Goal: Browse casually: Explore the website without a specific task or goal

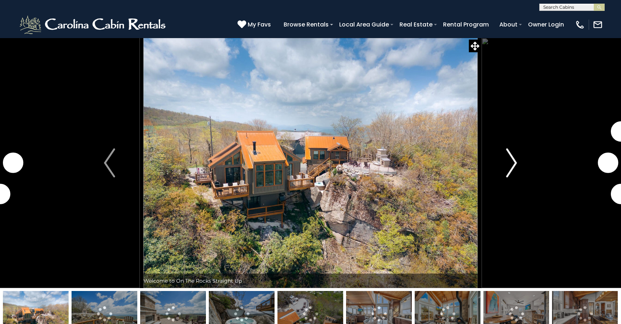
click at [514, 160] on img "Next" at bounding box center [511, 162] width 11 height 29
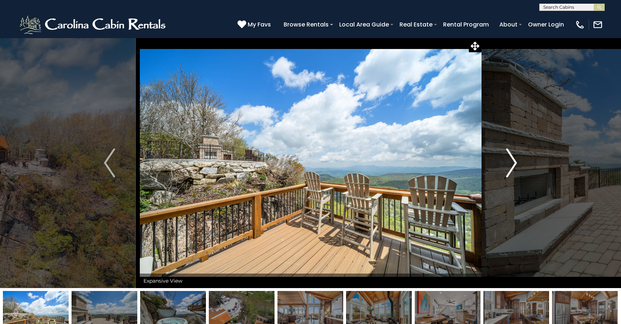
click at [514, 161] on img "Next" at bounding box center [511, 162] width 11 height 29
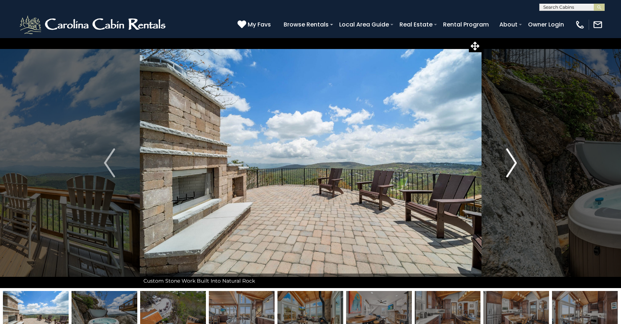
click at [514, 161] on img "Next" at bounding box center [511, 162] width 11 height 29
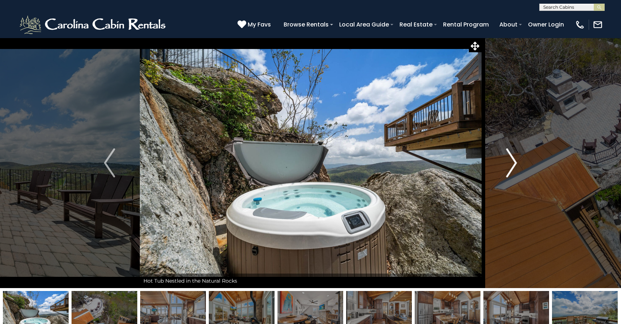
click at [514, 161] on img "Next" at bounding box center [511, 162] width 11 height 29
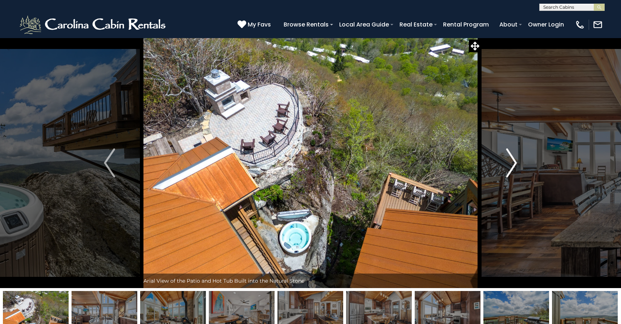
click at [514, 161] on img "Next" at bounding box center [511, 162] width 11 height 29
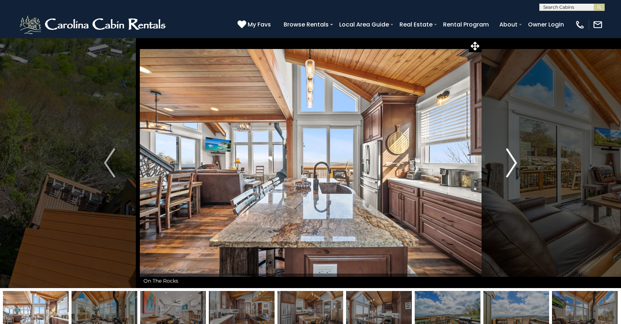
click at [514, 161] on img "Next" at bounding box center [511, 162] width 11 height 29
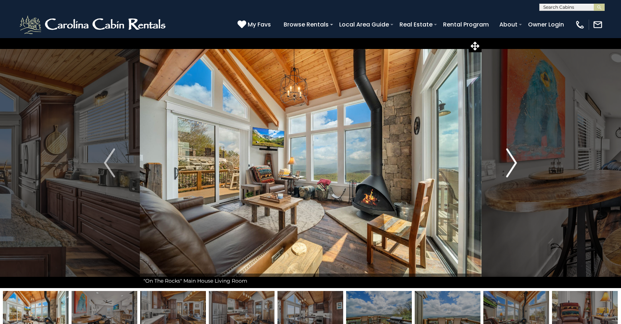
click at [514, 161] on img "Next" at bounding box center [511, 162] width 11 height 29
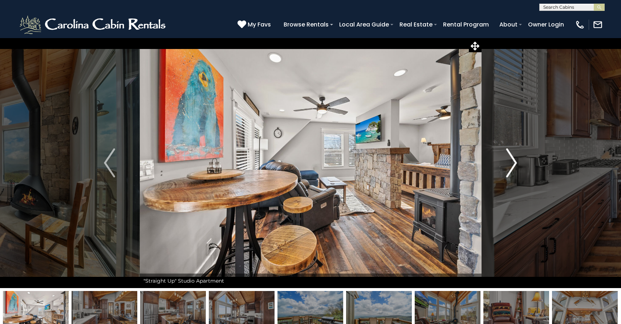
click at [514, 161] on img "Next" at bounding box center [511, 162] width 11 height 29
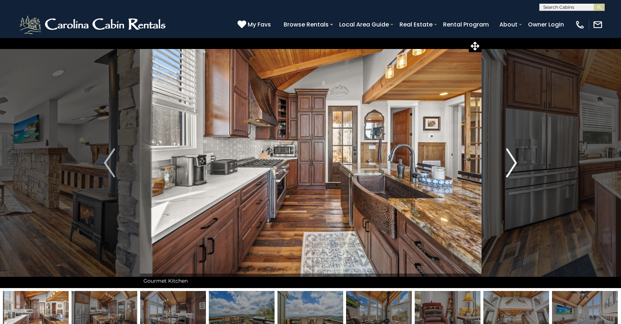
click at [514, 161] on img "Next" at bounding box center [511, 162] width 11 height 29
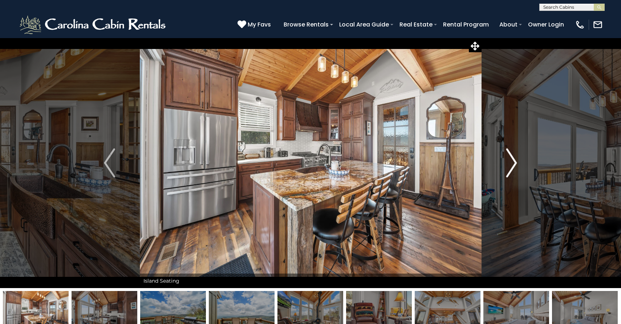
click at [514, 161] on img "Next" at bounding box center [511, 162] width 11 height 29
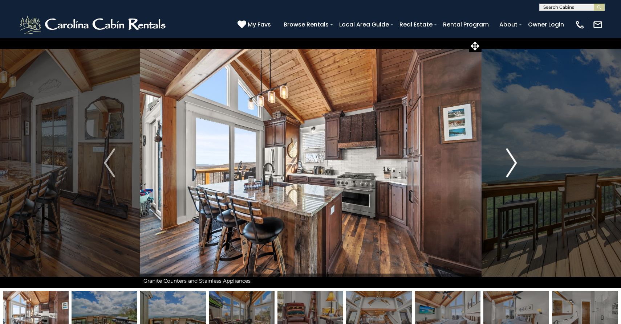
click at [514, 161] on img "Next" at bounding box center [511, 162] width 11 height 29
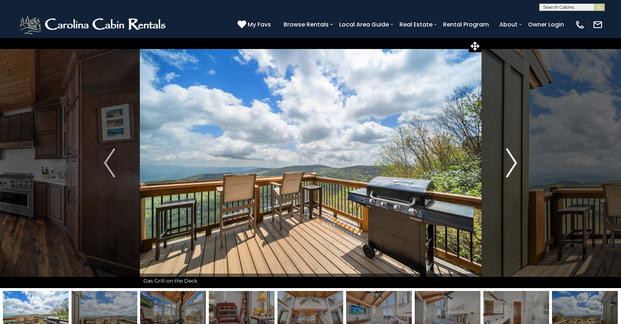
click at [514, 161] on img "Next" at bounding box center [511, 162] width 11 height 29
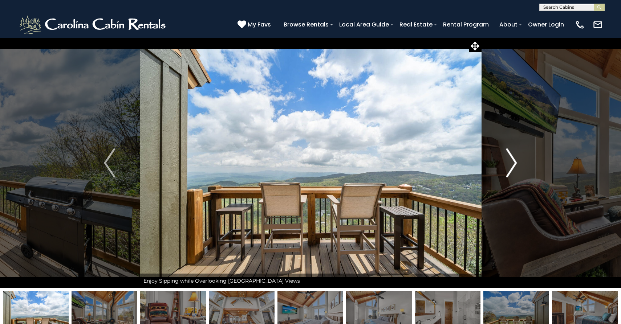
click at [514, 161] on img "Next" at bounding box center [511, 162] width 11 height 29
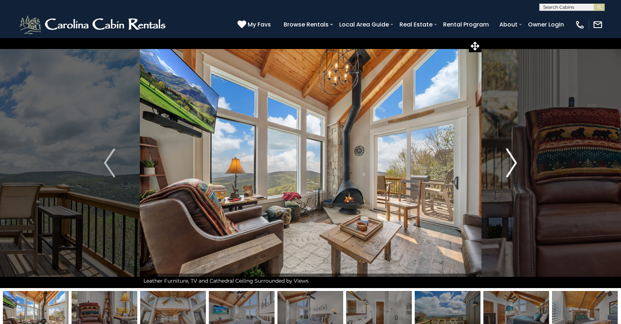
click at [514, 161] on img "Next" at bounding box center [511, 162] width 11 height 29
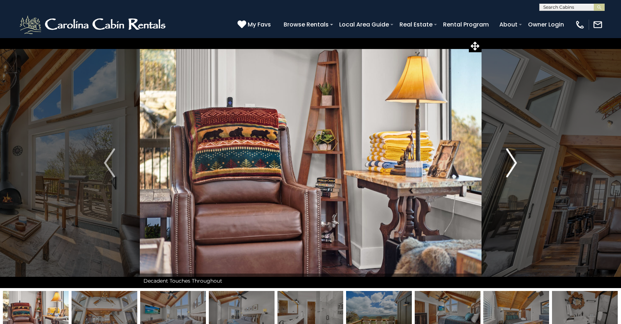
click at [514, 161] on img "Next" at bounding box center [511, 162] width 11 height 29
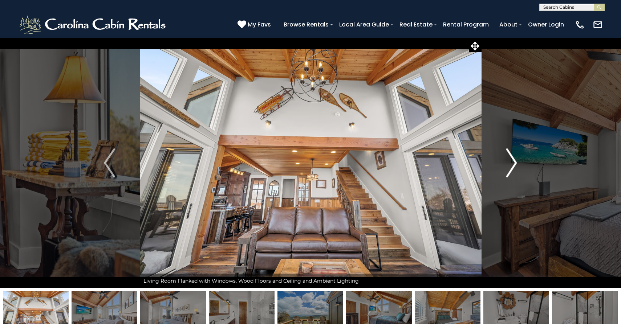
click at [514, 161] on img "Next" at bounding box center [511, 162] width 11 height 29
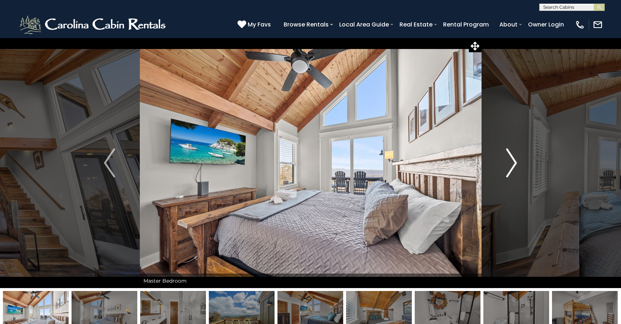
click at [514, 161] on img "Next" at bounding box center [511, 162] width 11 height 29
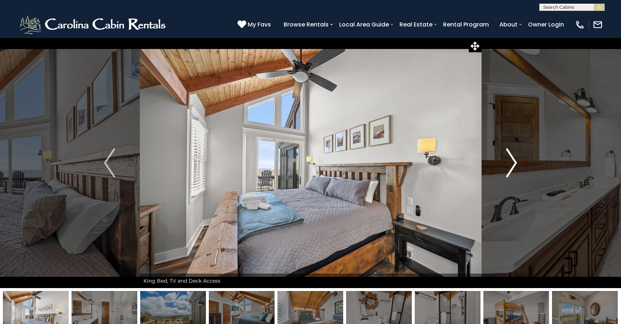
click at [514, 161] on img "Next" at bounding box center [511, 162] width 11 height 29
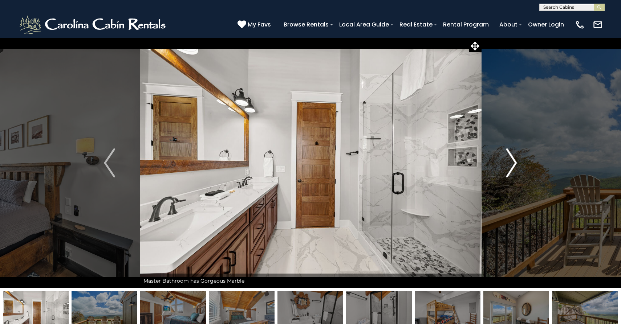
click at [514, 161] on img "Next" at bounding box center [511, 162] width 11 height 29
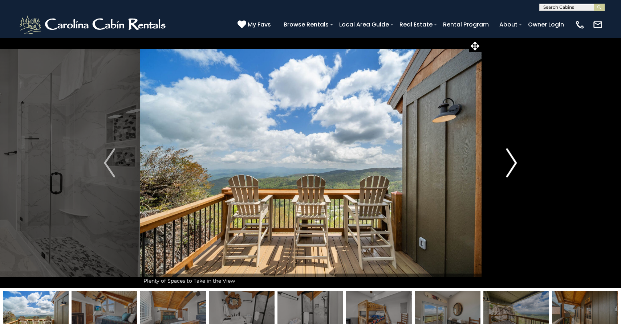
click at [514, 161] on img "Next" at bounding box center [511, 162] width 11 height 29
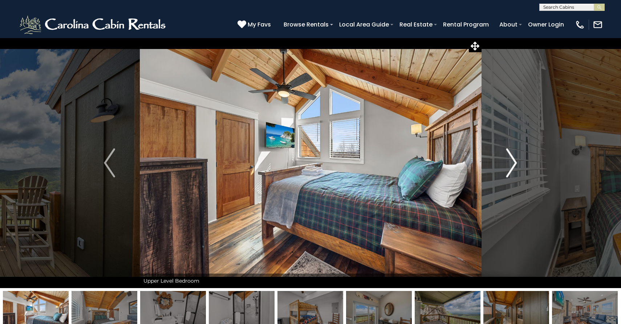
click at [514, 161] on img "Next" at bounding box center [511, 162] width 11 height 29
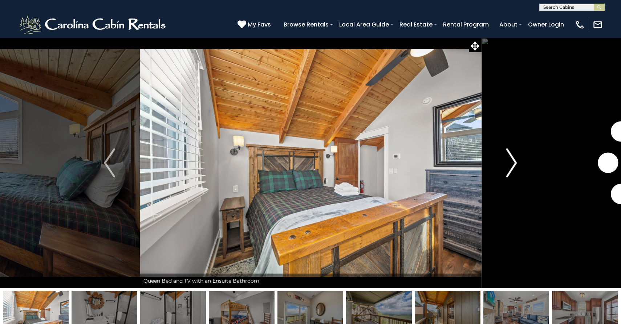
click at [514, 161] on img "Next" at bounding box center [511, 162] width 11 height 29
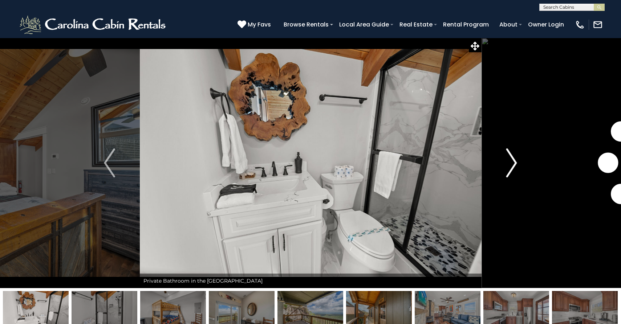
click at [514, 161] on img "Next" at bounding box center [511, 162] width 11 height 29
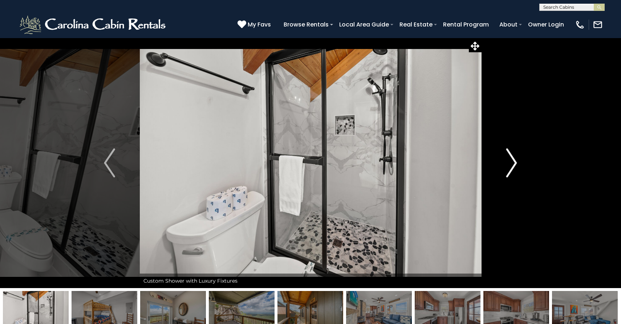
click at [514, 161] on img "Next" at bounding box center [511, 162] width 11 height 29
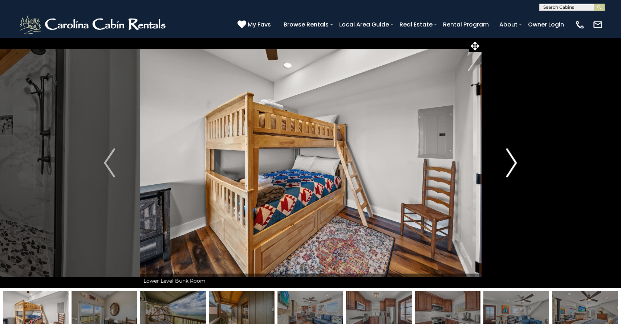
click at [514, 161] on img "Next" at bounding box center [511, 162] width 11 height 29
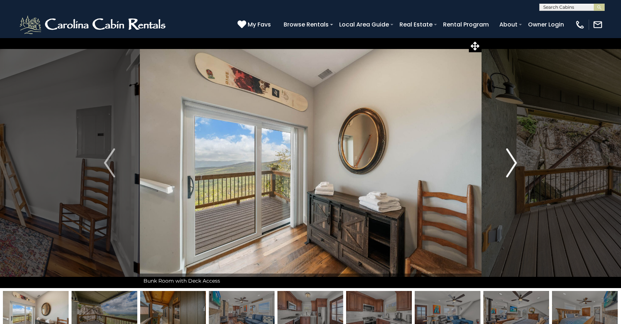
click at [514, 161] on img "Next" at bounding box center [511, 162] width 11 height 29
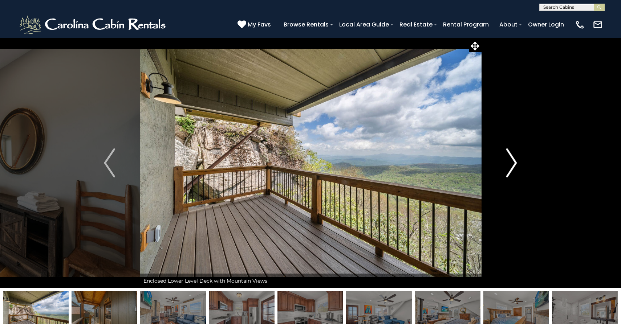
click at [514, 161] on img "Next" at bounding box center [511, 162] width 11 height 29
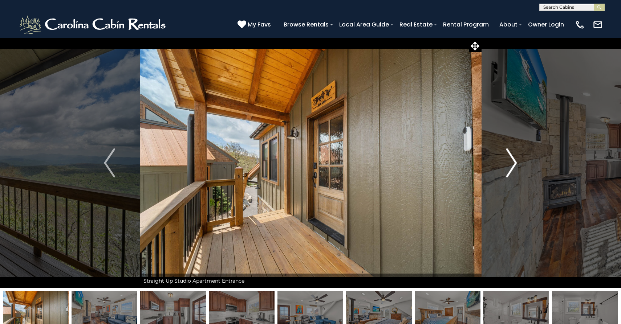
click at [514, 161] on img "Next" at bounding box center [511, 162] width 11 height 29
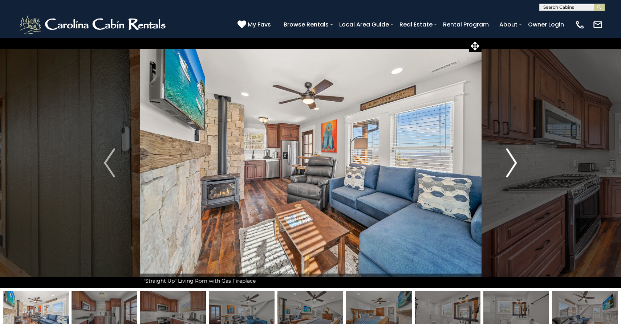
click at [514, 161] on img "Next" at bounding box center [511, 162] width 11 height 29
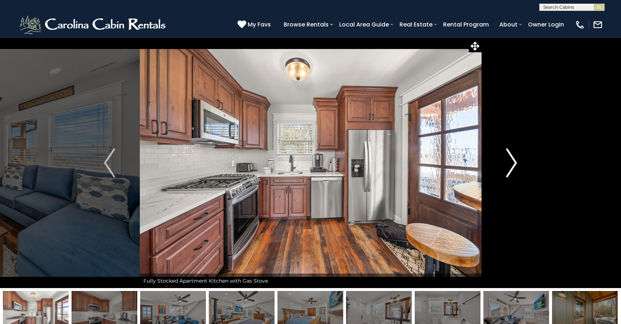
click at [514, 161] on img "Next" at bounding box center [511, 162] width 11 height 29
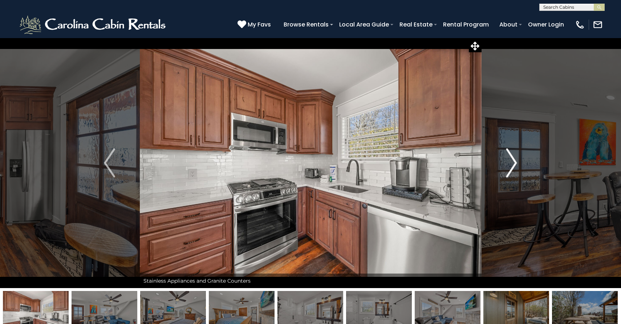
click at [514, 161] on img "Next" at bounding box center [511, 162] width 11 height 29
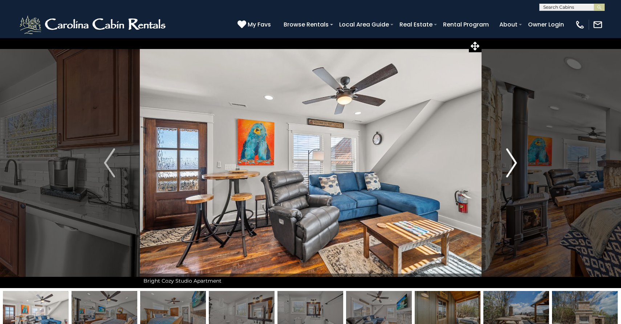
click at [514, 161] on img "Next" at bounding box center [511, 162] width 11 height 29
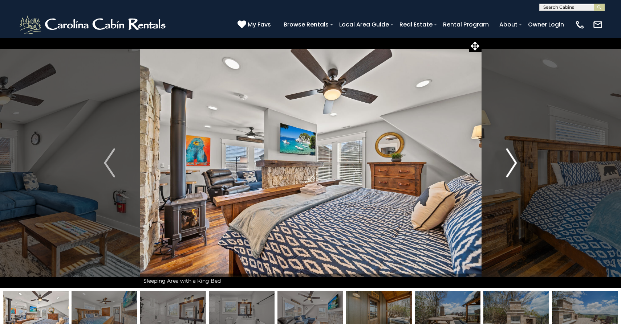
click at [514, 161] on img "Next" at bounding box center [511, 162] width 11 height 29
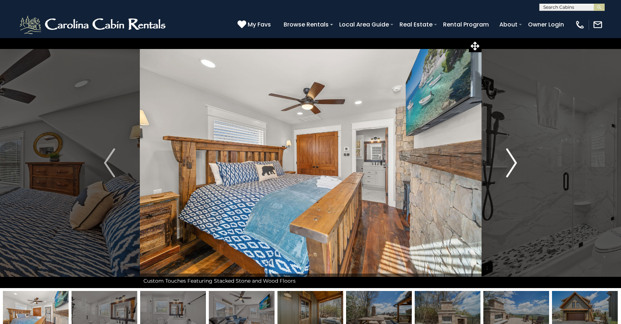
click at [514, 161] on img "Next" at bounding box center [511, 162] width 11 height 29
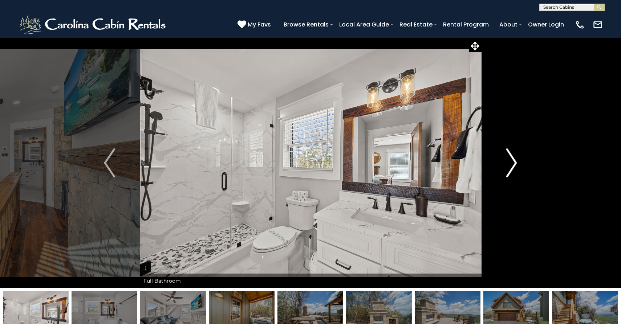
click at [514, 161] on img "Next" at bounding box center [511, 162] width 11 height 29
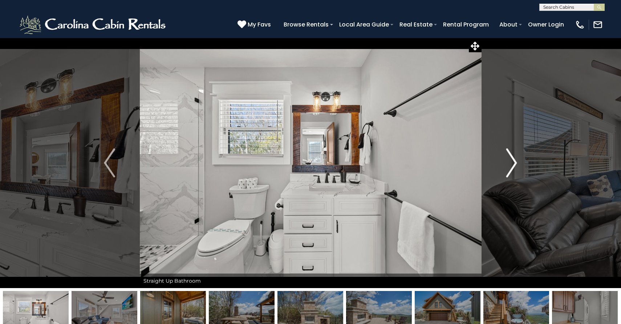
click at [514, 161] on img "Next" at bounding box center [511, 162] width 11 height 29
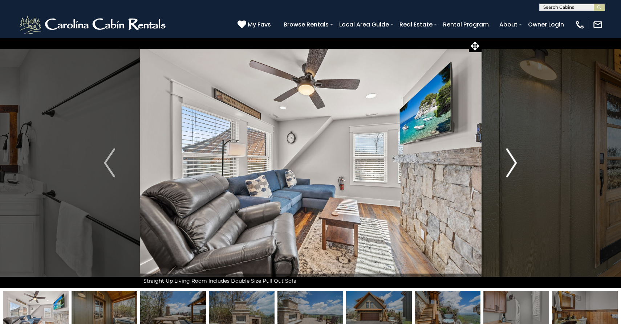
click at [514, 161] on img "Next" at bounding box center [511, 162] width 11 height 29
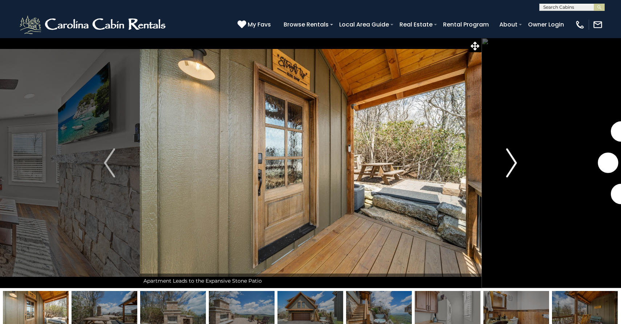
click at [514, 161] on img "Next" at bounding box center [511, 162] width 11 height 29
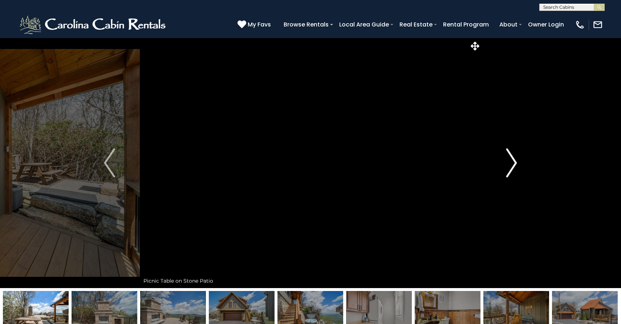
click at [514, 161] on img "Next" at bounding box center [511, 162] width 11 height 29
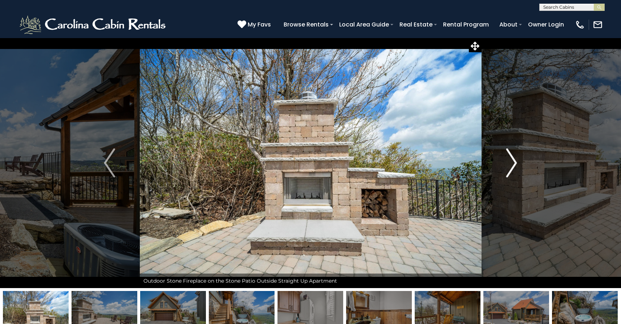
click at [514, 161] on img "Next" at bounding box center [511, 162] width 11 height 29
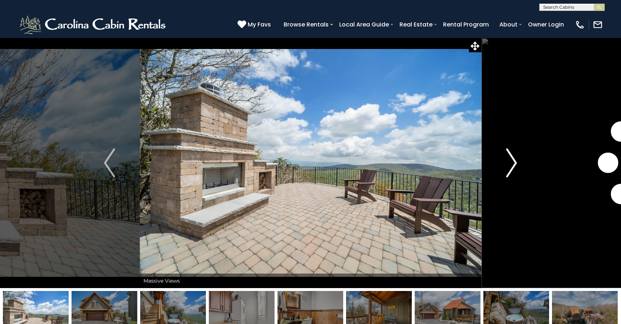
click at [514, 161] on img "Next" at bounding box center [511, 162] width 11 height 29
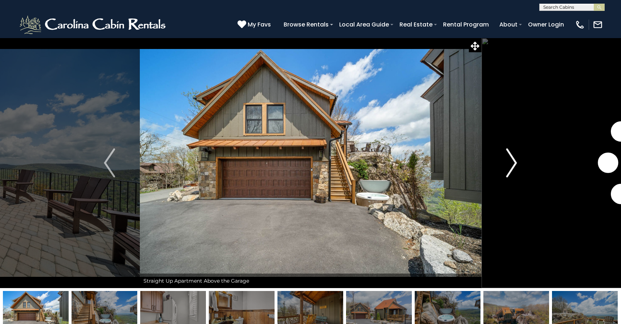
click at [514, 161] on img "Next" at bounding box center [511, 162] width 11 height 29
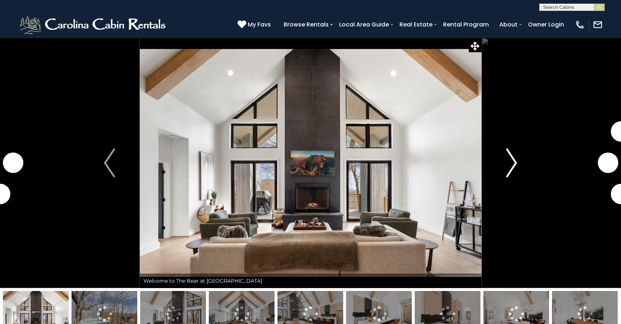
click at [514, 163] on img "Next" at bounding box center [511, 162] width 11 height 29
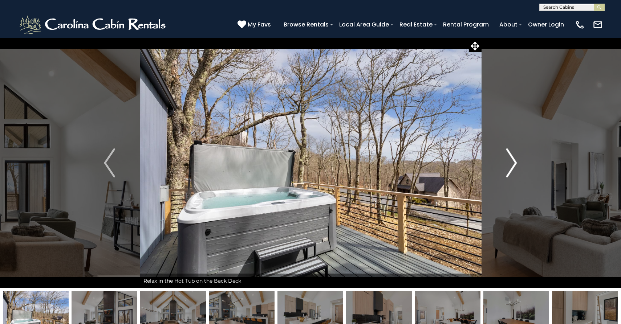
click at [514, 163] on img "Next" at bounding box center [511, 162] width 11 height 29
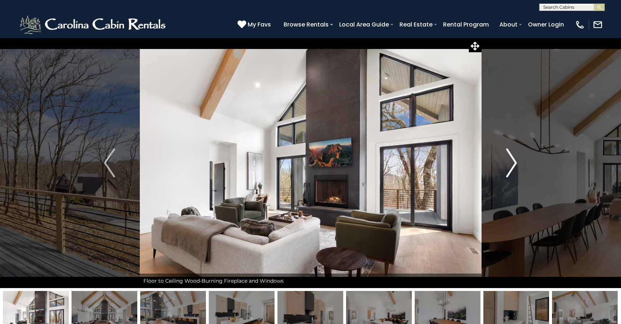
click at [514, 163] on img "Next" at bounding box center [511, 162] width 11 height 29
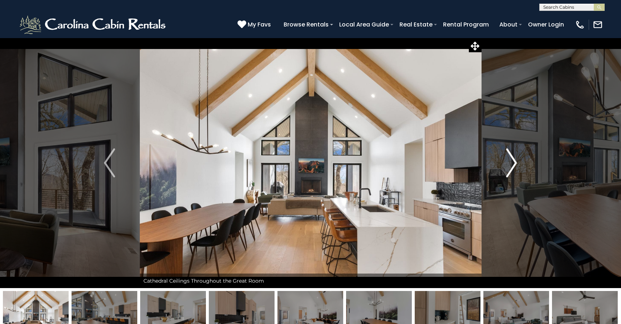
click at [514, 163] on img "Next" at bounding box center [511, 162] width 11 height 29
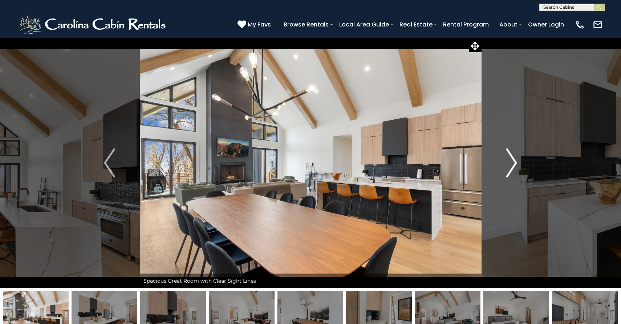
click at [514, 163] on img "Next" at bounding box center [511, 162] width 11 height 29
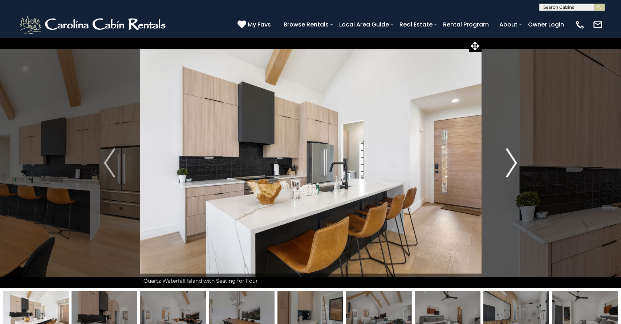
click at [514, 163] on img "Next" at bounding box center [511, 162] width 11 height 29
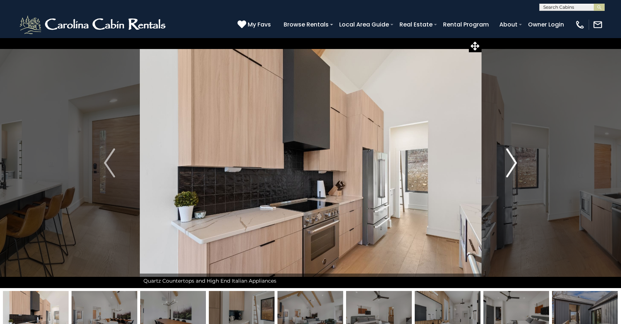
click at [514, 163] on img "Next" at bounding box center [511, 162] width 11 height 29
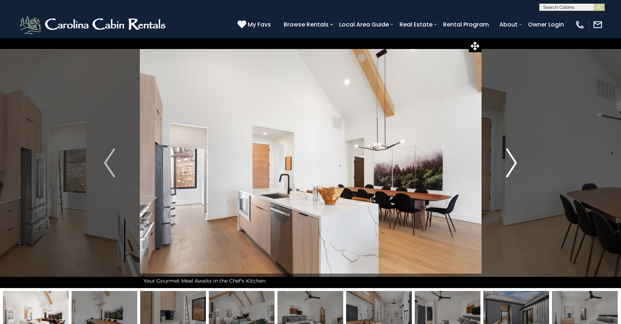
click at [514, 163] on img "Next" at bounding box center [511, 162] width 11 height 29
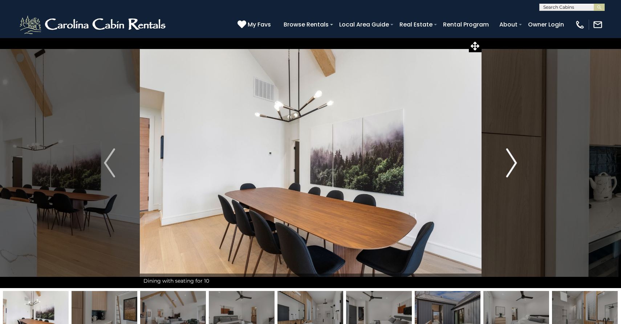
click at [514, 163] on img "Next" at bounding box center [511, 162] width 11 height 29
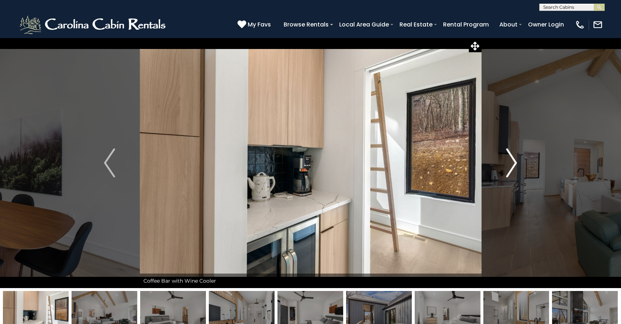
click at [514, 163] on img "Next" at bounding box center [511, 162] width 11 height 29
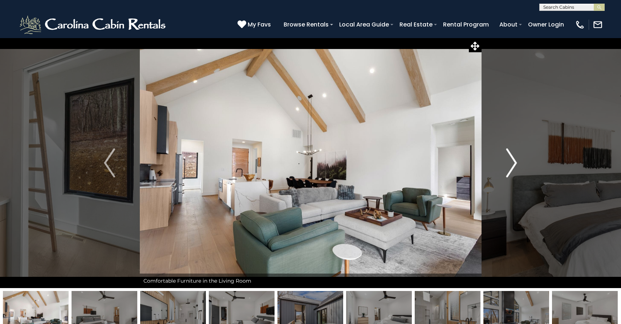
click at [514, 163] on img "Next" at bounding box center [511, 162] width 11 height 29
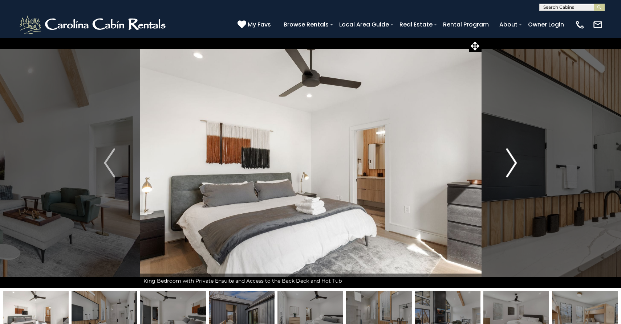
click at [514, 163] on img "Next" at bounding box center [511, 162] width 11 height 29
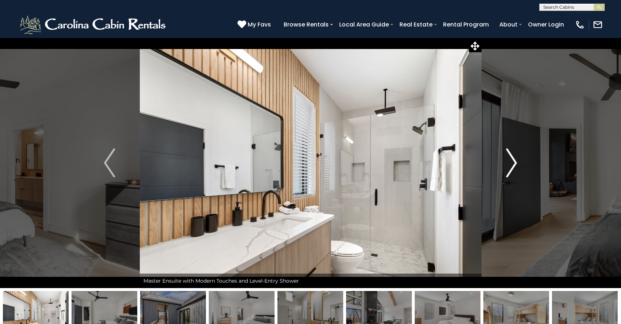
click at [514, 163] on img "Next" at bounding box center [511, 162] width 11 height 29
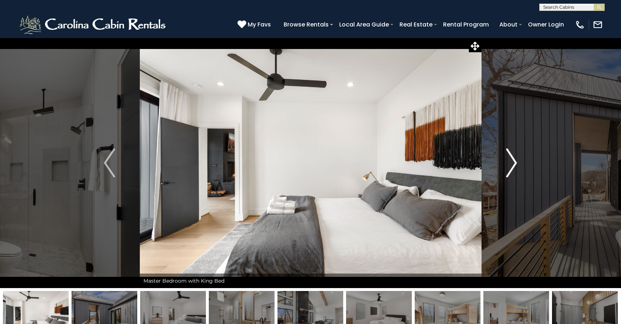
click at [514, 163] on img "Next" at bounding box center [511, 162] width 11 height 29
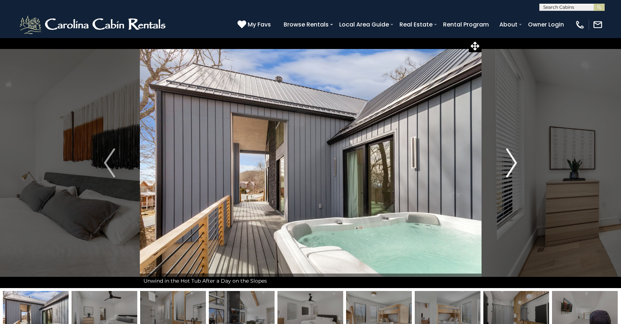
click at [514, 163] on img "Next" at bounding box center [511, 162] width 11 height 29
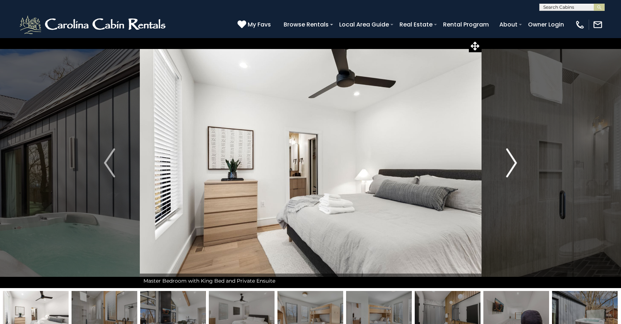
click at [514, 163] on img "Next" at bounding box center [511, 162] width 11 height 29
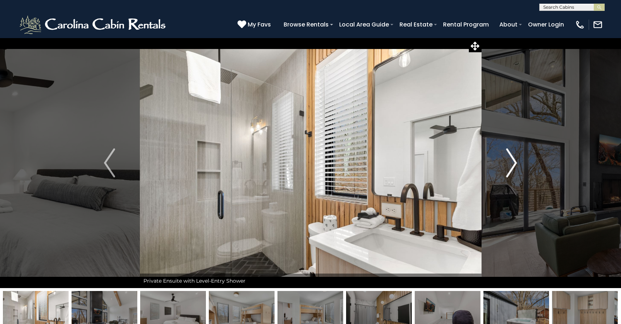
click at [514, 163] on img "Next" at bounding box center [511, 162] width 11 height 29
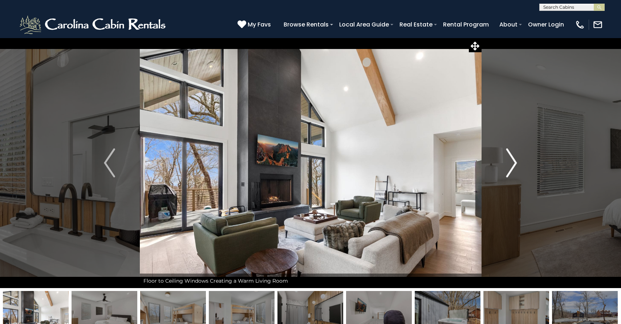
click at [514, 163] on img "Next" at bounding box center [511, 162] width 11 height 29
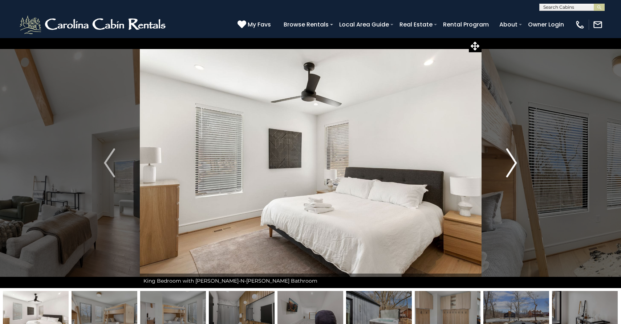
click at [514, 163] on img "Next" at bounding box center [511, 162] width 11 height 29
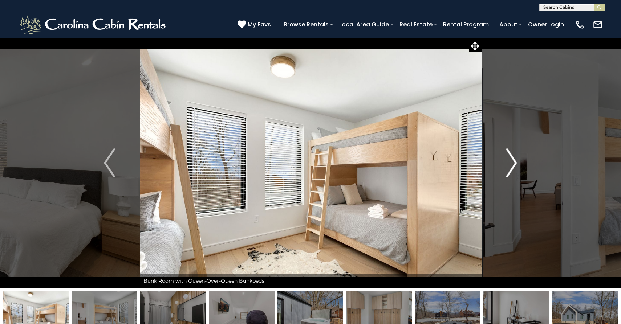
click at [514, 163] on img "Next" at bounding box center [511, 162] width 11 height 29
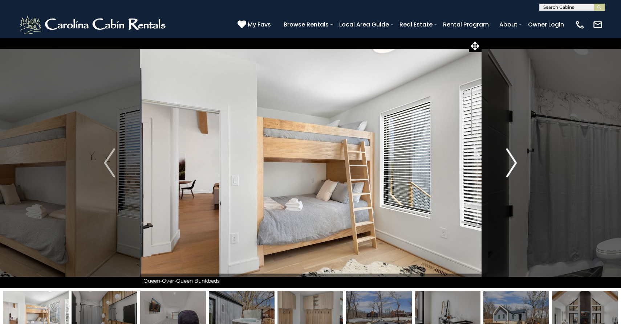
click at [514, 164] on img "Next" at bounding box center [511, 162] width 11 height 29
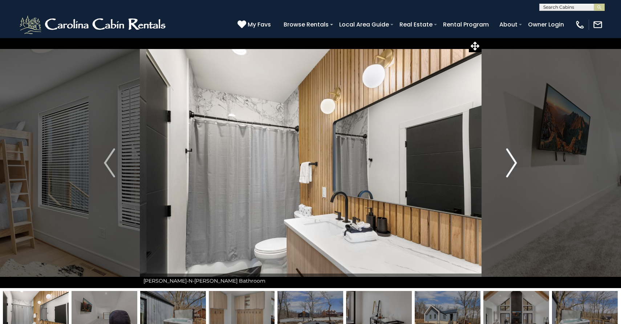
click at [514, 164] on img "Next" at bounding box center [511, 162] width 11 height 29
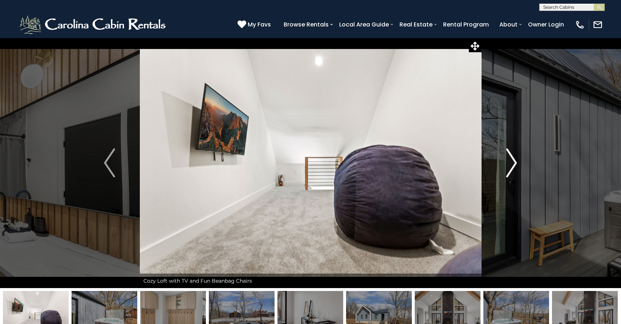
click at [514, 164] on img "Next" at bounding box center [511, 162] width 11 height 29
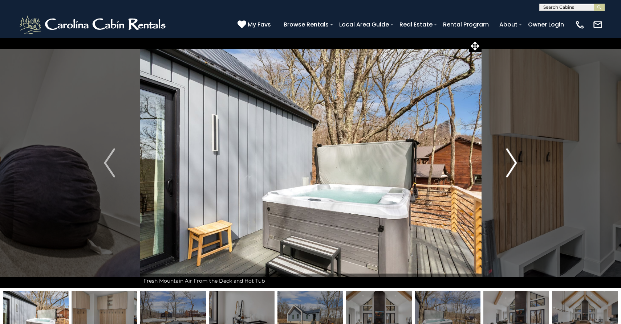
click at [514, 164] on img "Next" at bounding box center [511, 162] width 11 height 29
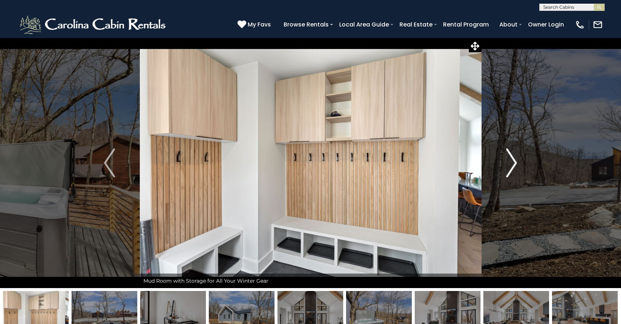
click at [514, 164] on img "Next" at bounding box center [511, 162] width 11 height 29
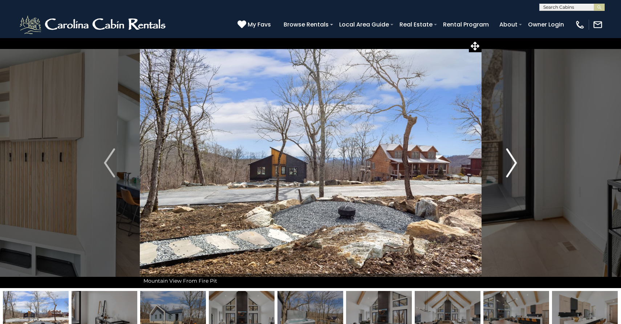
click at [514, 164] on img "Next" at bounding box center [511, 162] width 11 height 29
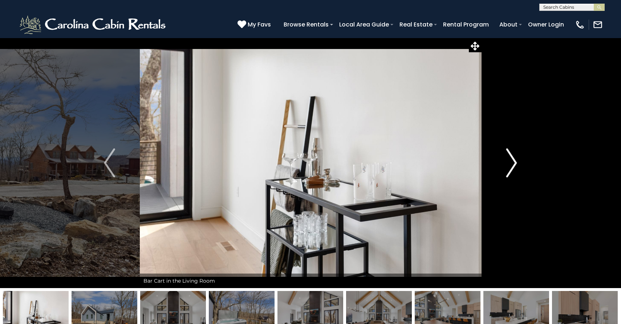
click at [514, 164] on img "Next" at bounding box center [511, 162] width 11 height 29
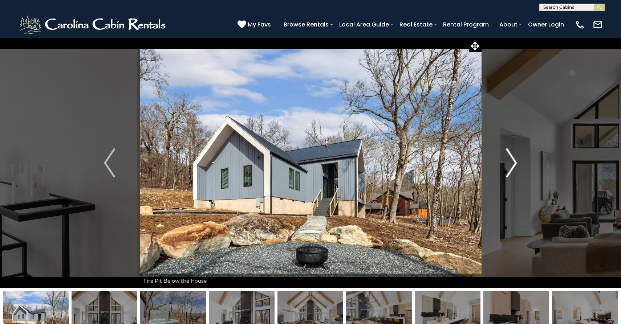
click at [514, 164] on img "Next" at bounding box center [511, 162] width 11 height 29
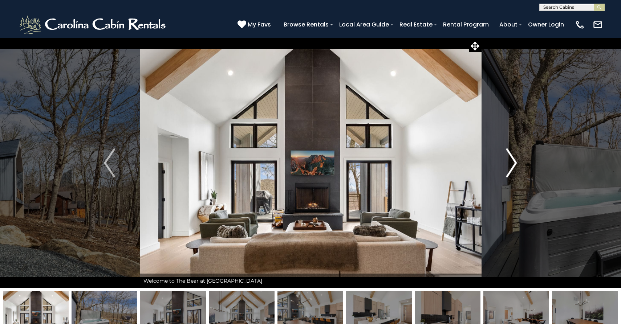
click at [514, 164] on img "Next" at bounding box center [511, 162] width 11 height 29
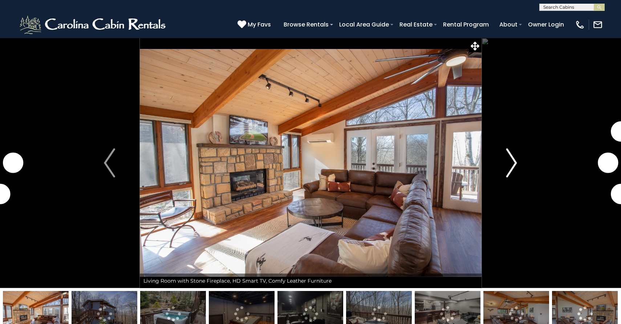
click at [513, 164] on img "Next" at bounding box center [511, 162] width 11 height 29
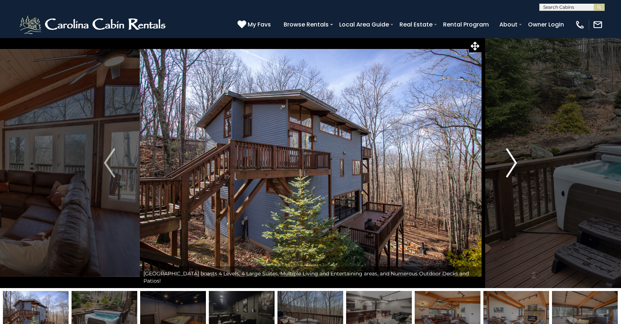
click at [514, 164] on img "Next" at bounding box center [511, 162] width 11 height 29
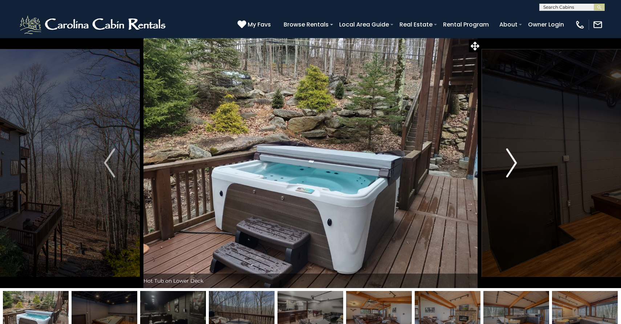
click at [514, 164] on img "Next" at bounding box center [511, 162] width 11 height 29
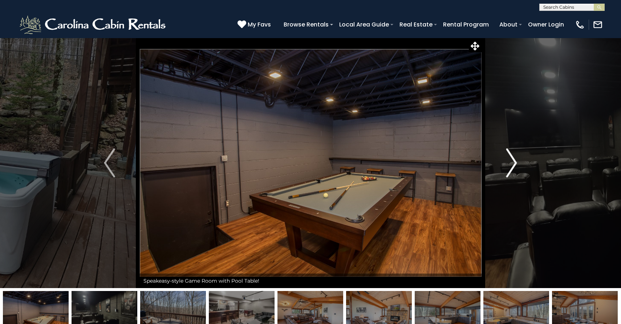
click at [514, 164] on img "Next" at bounding box center [511, 162] width 11 height 29
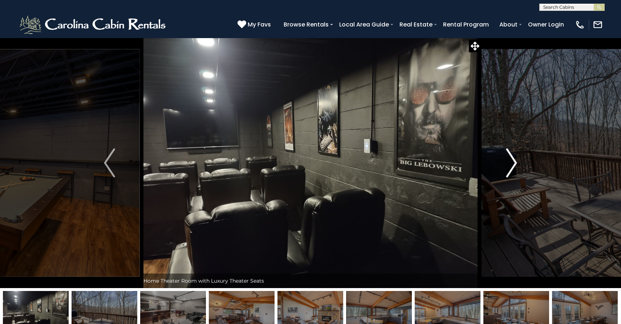
click at [514, 164] on img "Next" at bounding box center [511, 162] width 11 height 29
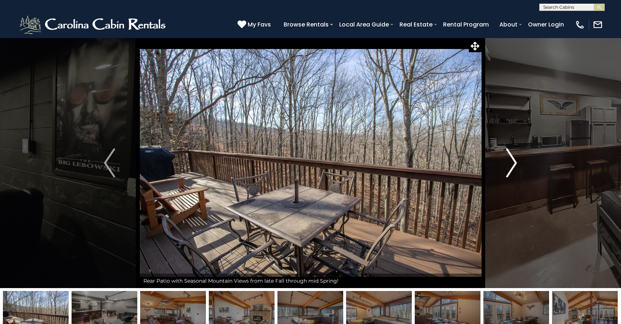
click at [514, 164] on img "Next" at bounding box center [511, 162] width 11 height 29
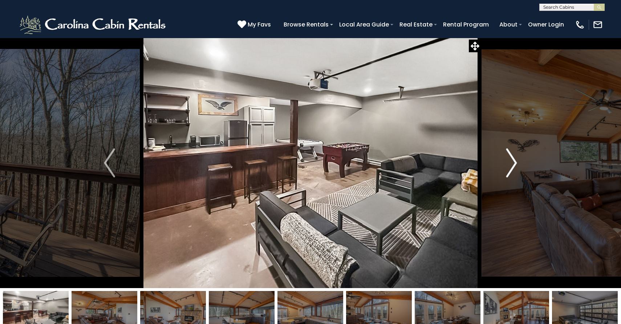
click at [513, 164] on img "Next" at bounding box center [511, 162] width 11 height 29
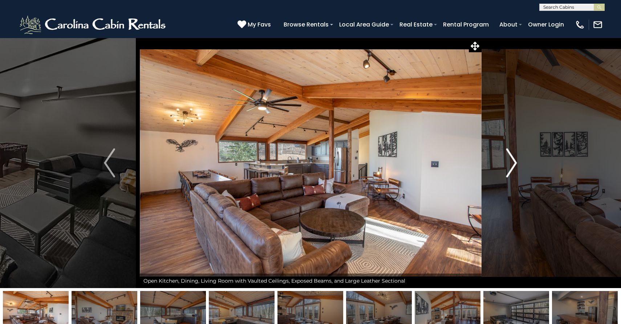
click at [513, 164] on img "Next" at bounding box center [511, 162] width 11 height 29
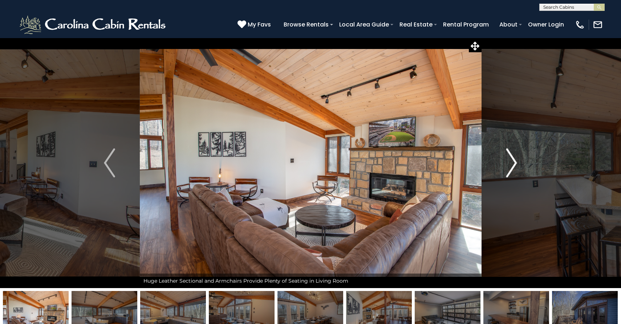
click at [513, 164] on img "Next" at bounding box center [511, 162] width 11 height 29
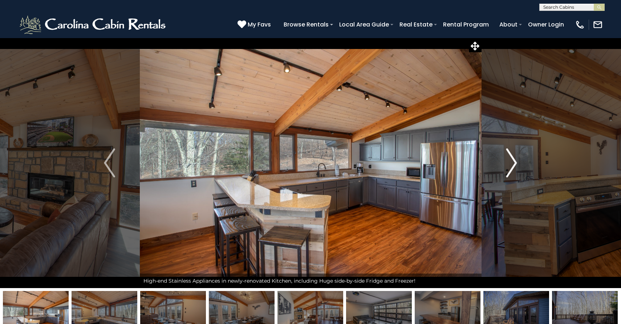
click at [513, 164] on img "Next" at bounding box center [511, 162] width 11 height 29
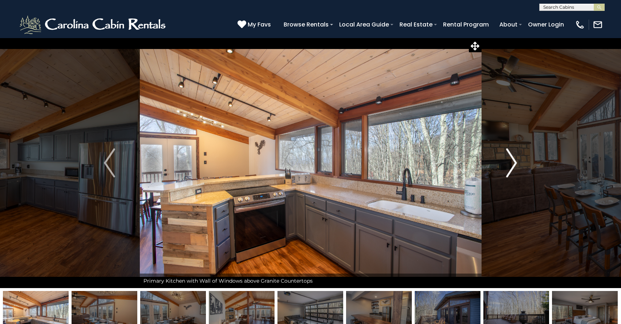
click at [513, 164] on img "Next" at bounding box center [511, 162] width 11 height 29
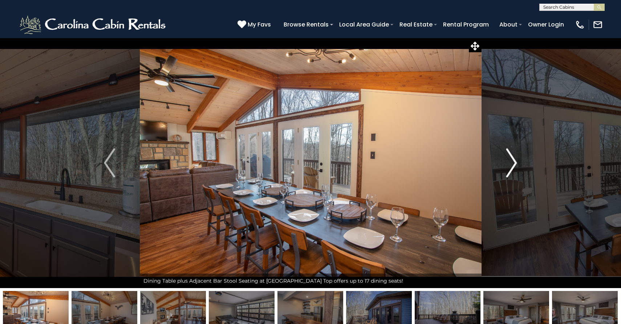
click at [513, 164] on img "Next" at bounding box center [511, 162] width 11 height 29
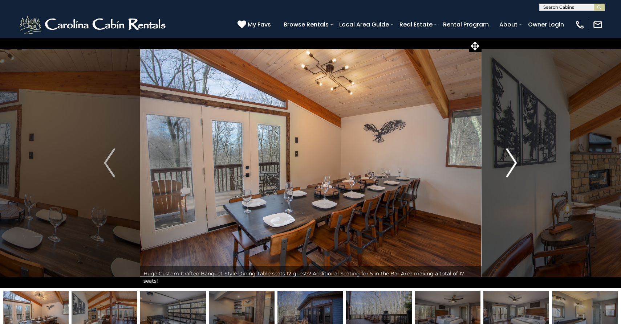
click at [513, 164] on img "Next" at bounding box center [511, 162] width 11 height 29
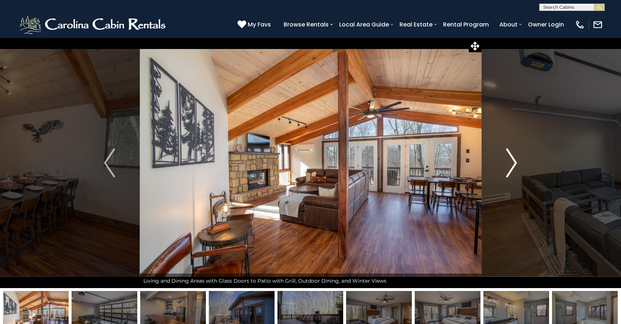
click at [513, 164] on img "Next" at bounding box center [511, 162] width 11 height 29
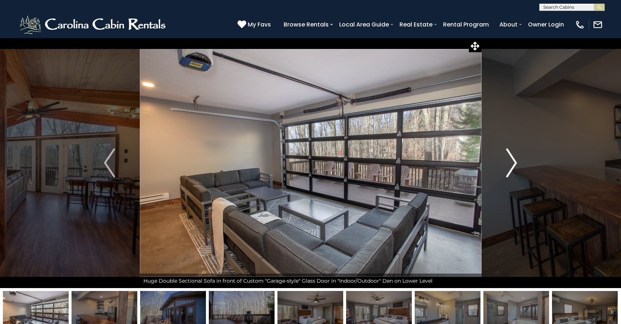
click at [513, 164] on img "Next" at bounding box center [511, 162] width 11 height 29
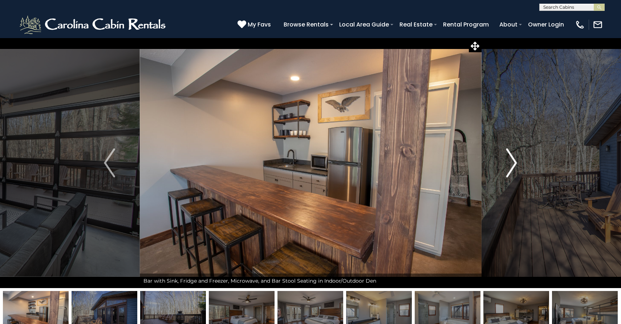
click at [513, 164] on img "Next" at bounding box center [511, 162] width 11 height 29
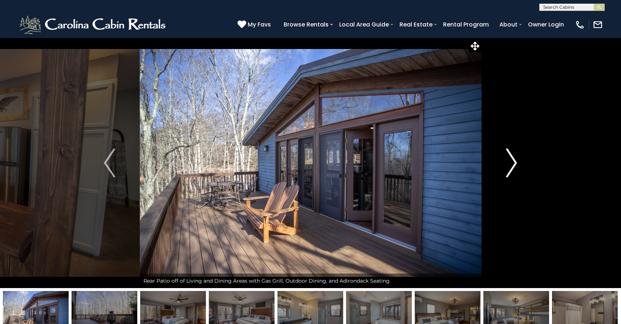
click at [513, 164] on img "Next" at bounding box center [511, 162] width 11 height 29
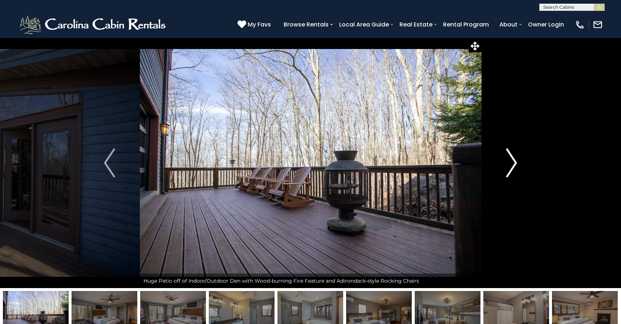
click at [513, 164] on img "Next" at bounding box center [511, 162] width 11 height 29
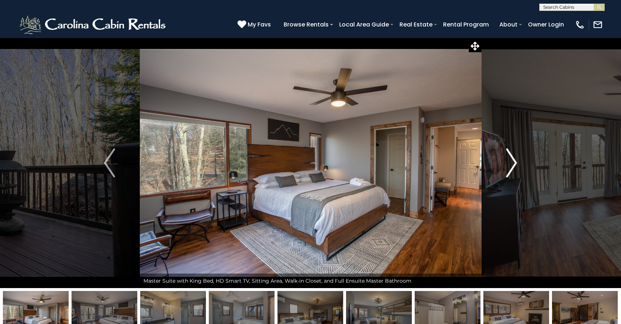
click at [513, 164] on img "Next" at bounding box center [511, 162] width 11 height 29
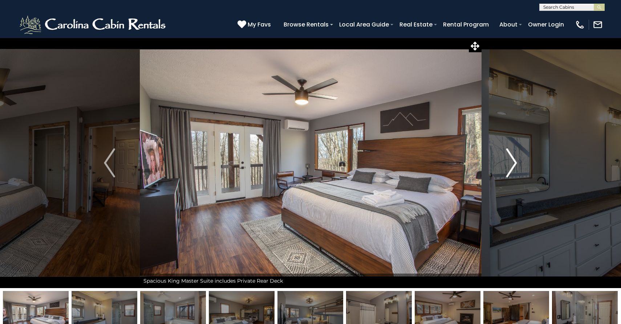
click at [513, 164] on img "Next" at bounding box center [511, 162] width 11 height 29
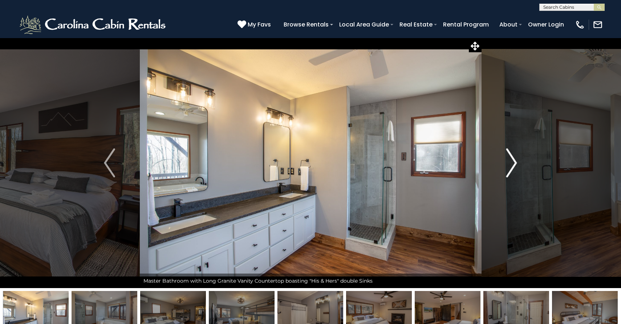
click at [513, 164] on img "Next" at bounding box center [511, 162] width 11 height 29
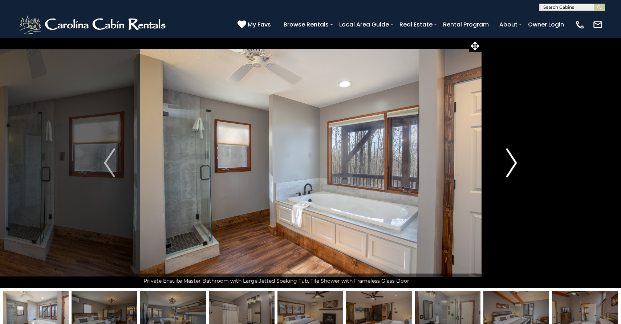
click at [513, 164] on img "Next" at bounding box center [511, 162] width 11 height 29
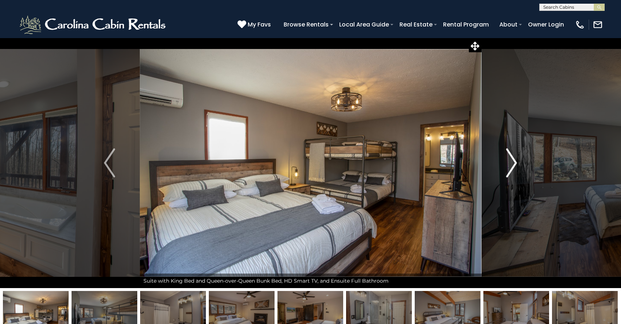
click at [513, 164] on img "Next" at bounding box center [511, 162] width 11 height 29
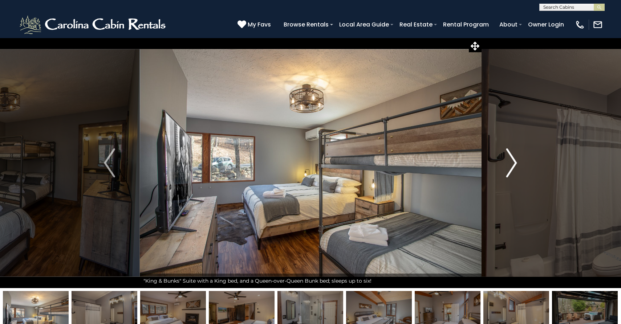
click at [513, 164] on img "Next" at bounding box center [511, 162] width 11 height 29
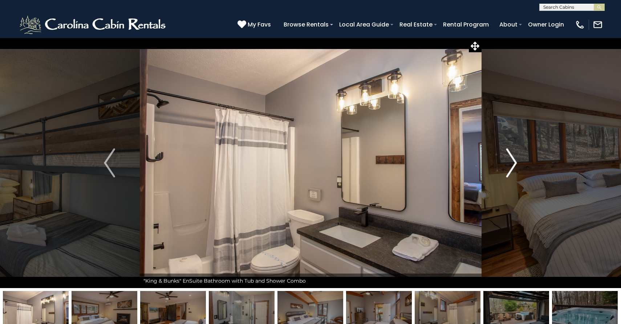
click at [513, 164] on img "Next" at bounding box center [511, 162] width 11 height 29
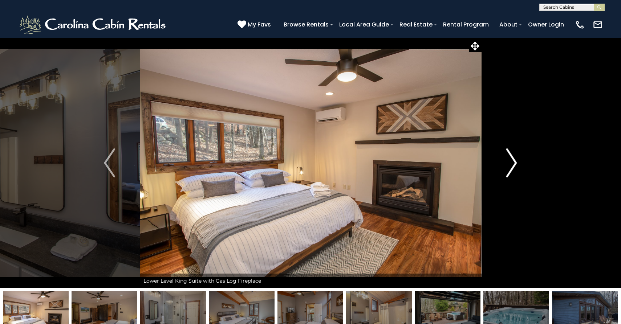
click at [513, 164] on img "Next" at bounding box center [511, 162] width 11 height 29
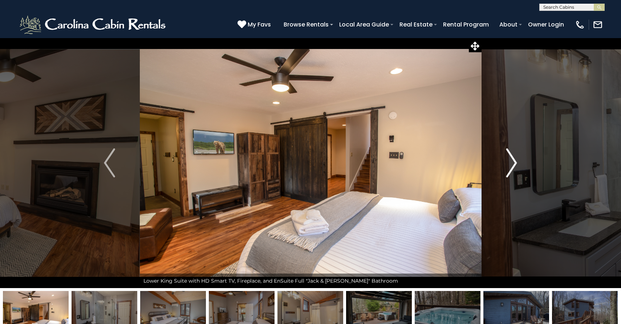
click at [513, 164] on img "Next" at bounding box center [511, 162] width 11 height 29
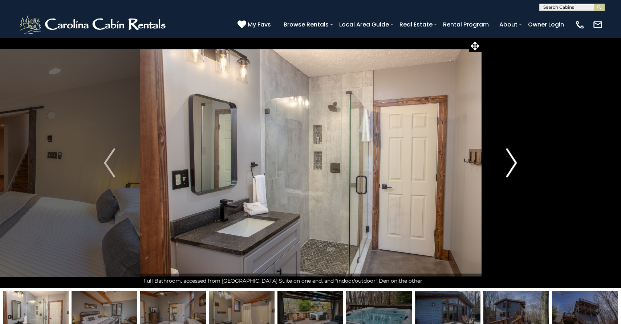
click at [513, 164] on img "Next" at bounding box center [511, 162] width 11 height 29
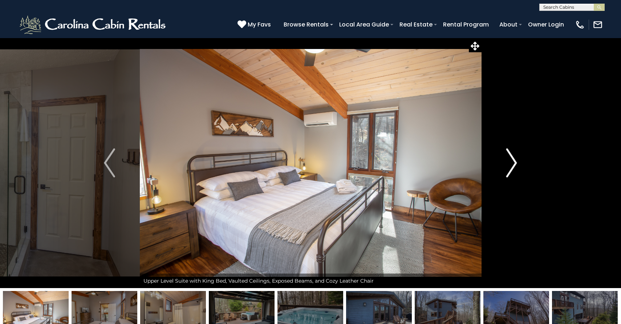
click at [513, 164] on img "Next" at bounding box center [511, 162] width 11 height 29
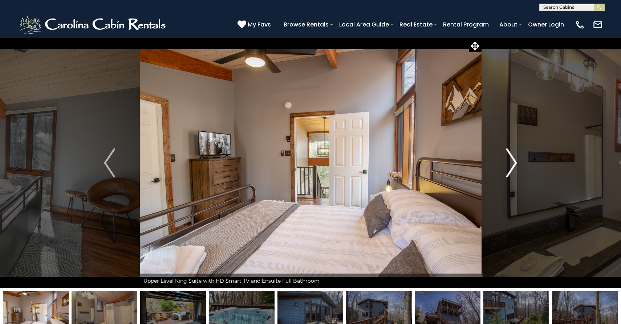
click at [513, 164] on img "Next" at bounding box center [511, 162] width 11 height 29
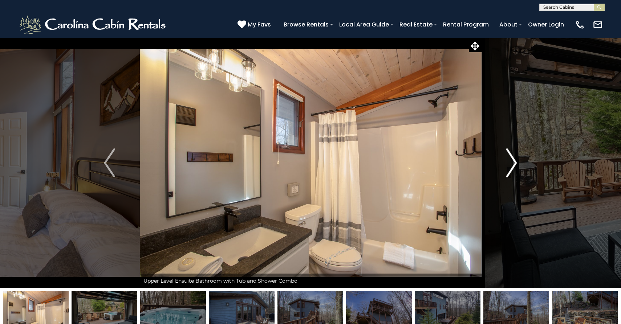
click at [513, 164] on img "Next" at bounding box center [511, 162] width 11 height 29
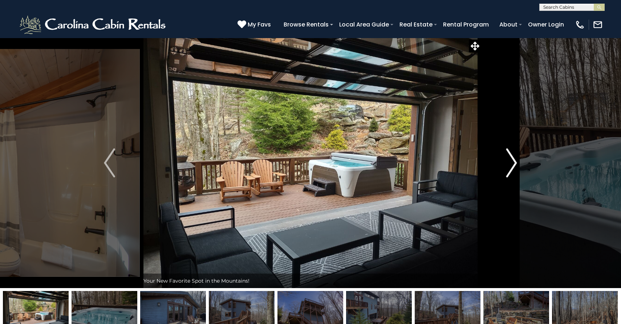
click at [513, 164] on img "Next" at bounding box center [511, 162] width 11 height 29
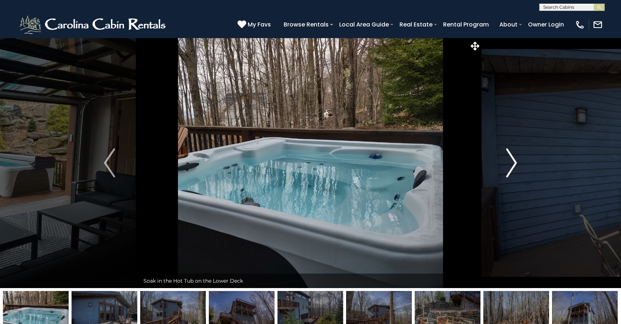
click at [513, 164] on img "Next" at bounding box center [511, 162] width 11 height 29
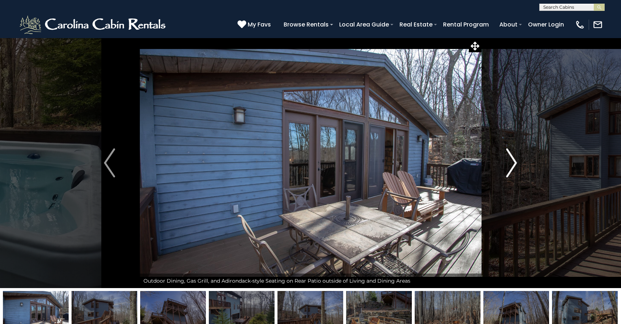
click at [513, 164] on img "Next" at bounding box center [511, 162] width 11 height 29
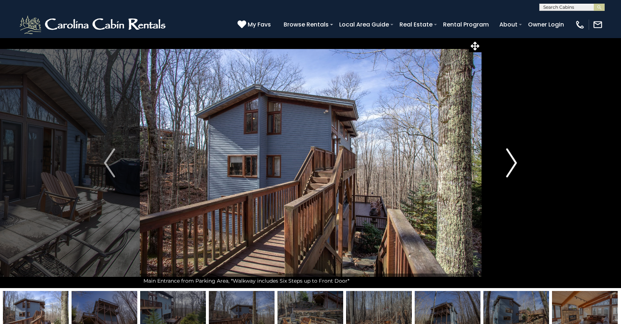
click at [513, 164] on img "Next" at bounding box center [511, 162] width 11 height 29
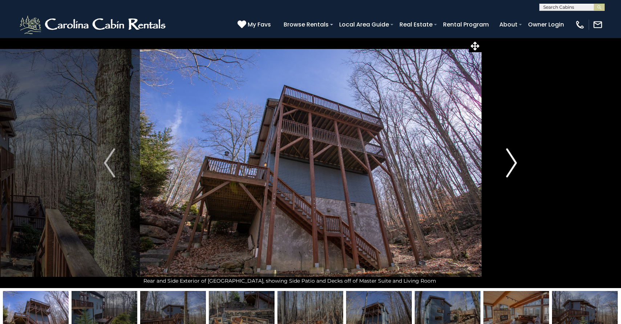
click at [513, 164] on img "Next" at bounding box center [511, 162] width 11 height 29
